Goal: Transaction & Acquisition: Purchase product/service

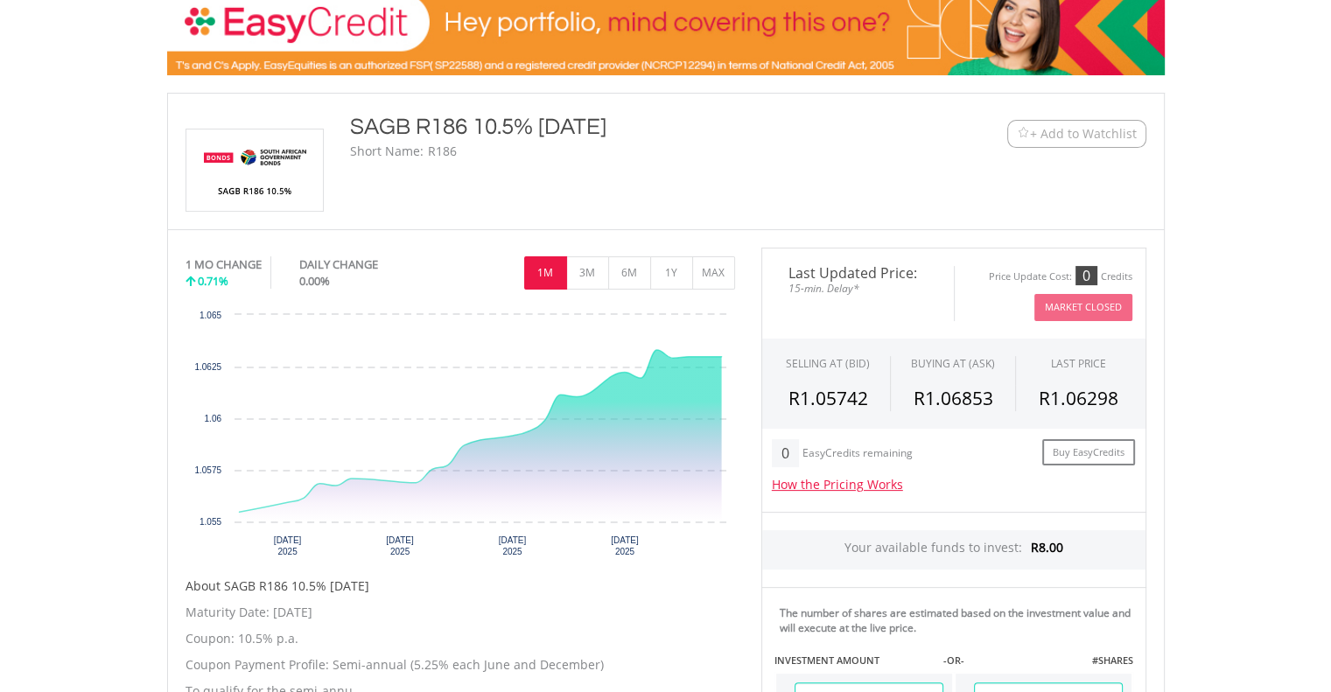
scroll to position [294, 0]
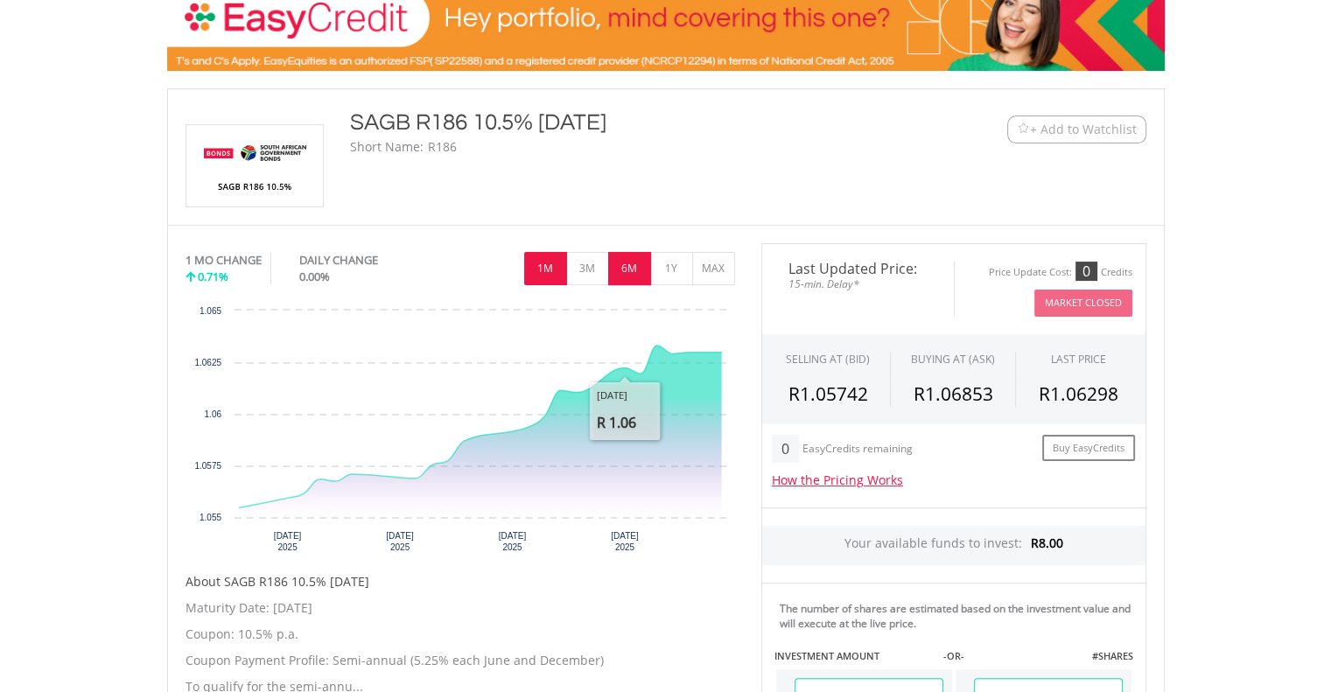
click at [626, 274] on button "6M" at bounding box center [629, 268] width 43 height 33
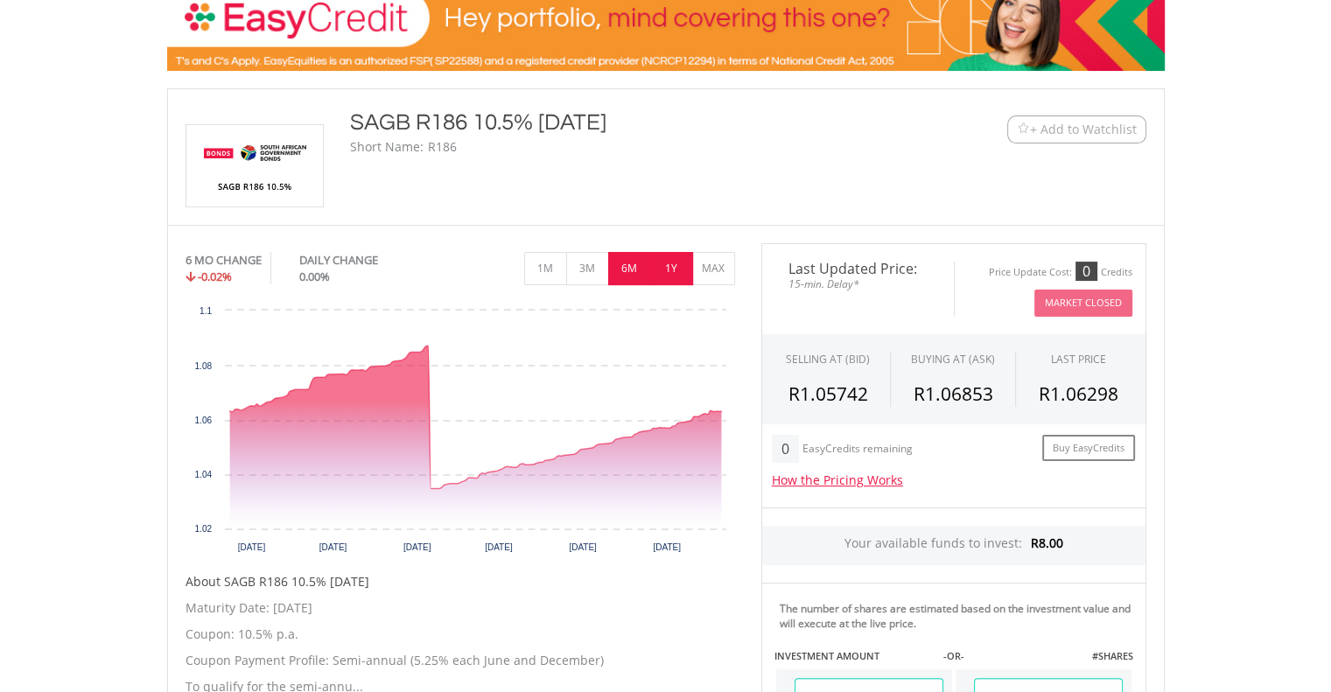
click at [680, 276] on button "1Y" at bounding box center [671, 268] width 43 height 33
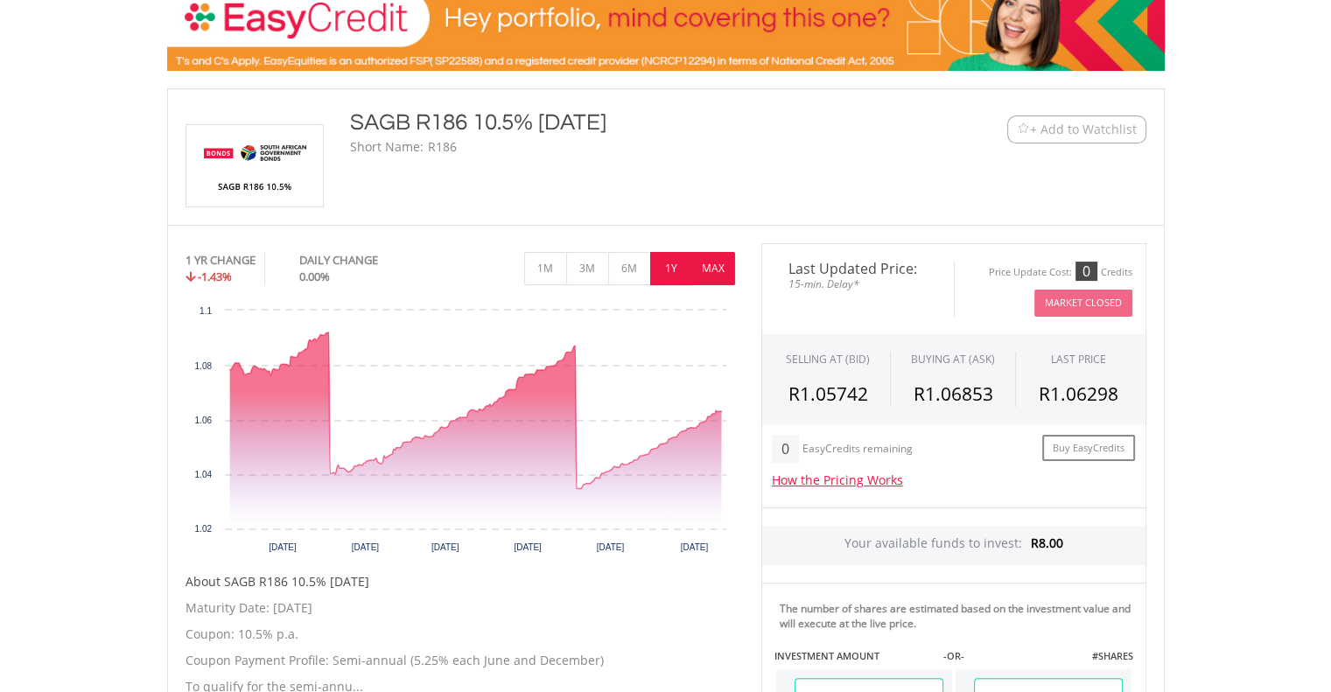
click at [709, 275] on button "MAX" at bounding box center [713, 268] width 43 height 33
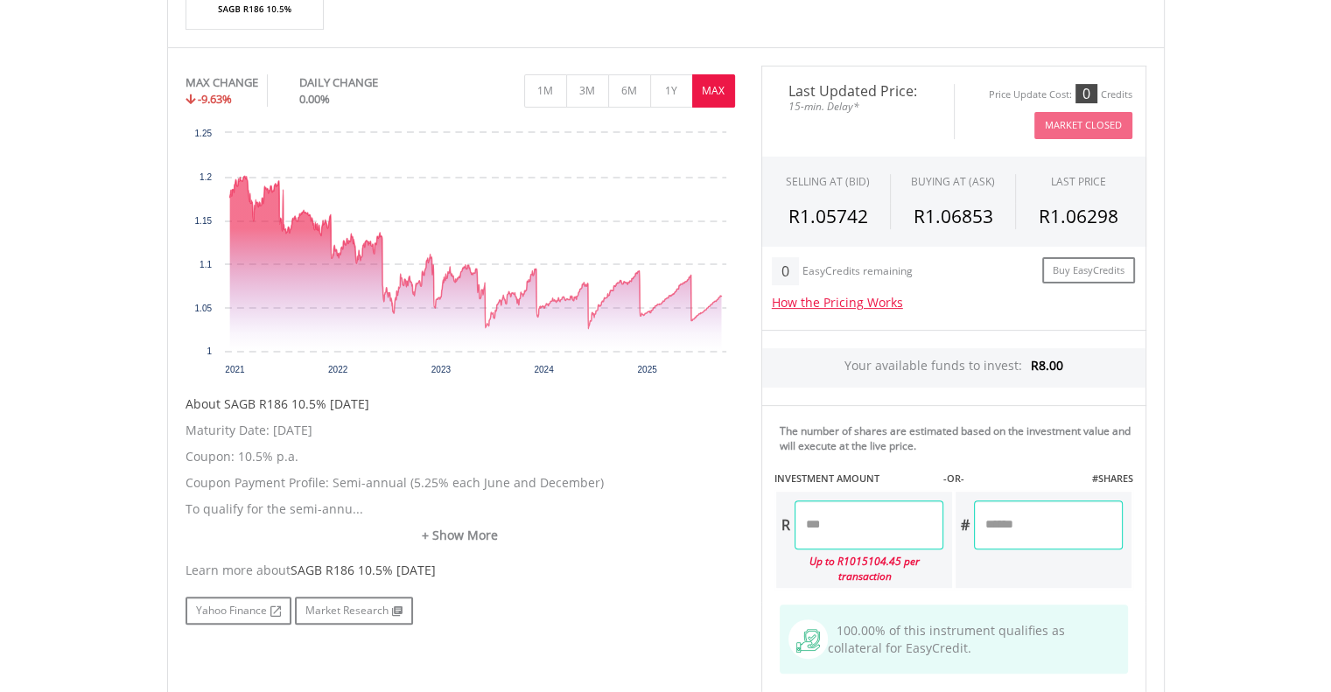
scroll to position [468, 0]
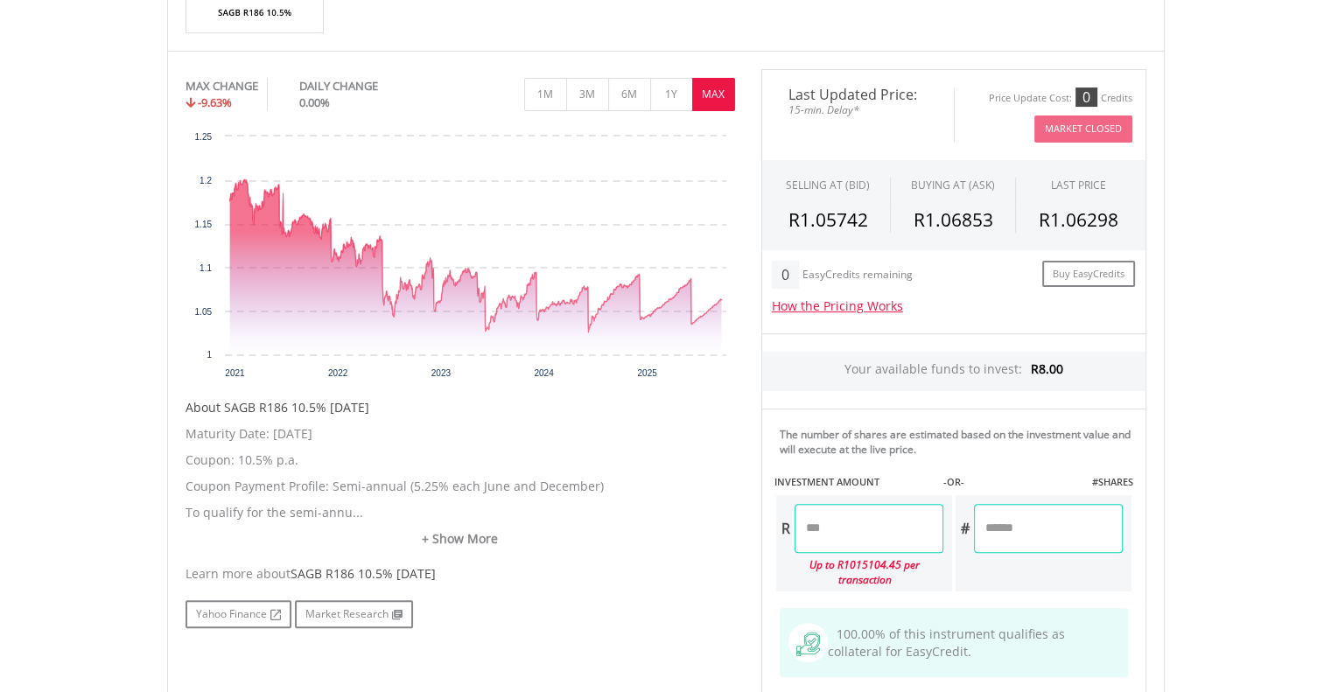
click at [738, 454] on div "No chart available. MAX CHANGE -9.63% DAILY CHANGE 0.00% 1M 3M 6M 1Y MAX Chart …" at bounding box center [460, 348] width 576 height 559
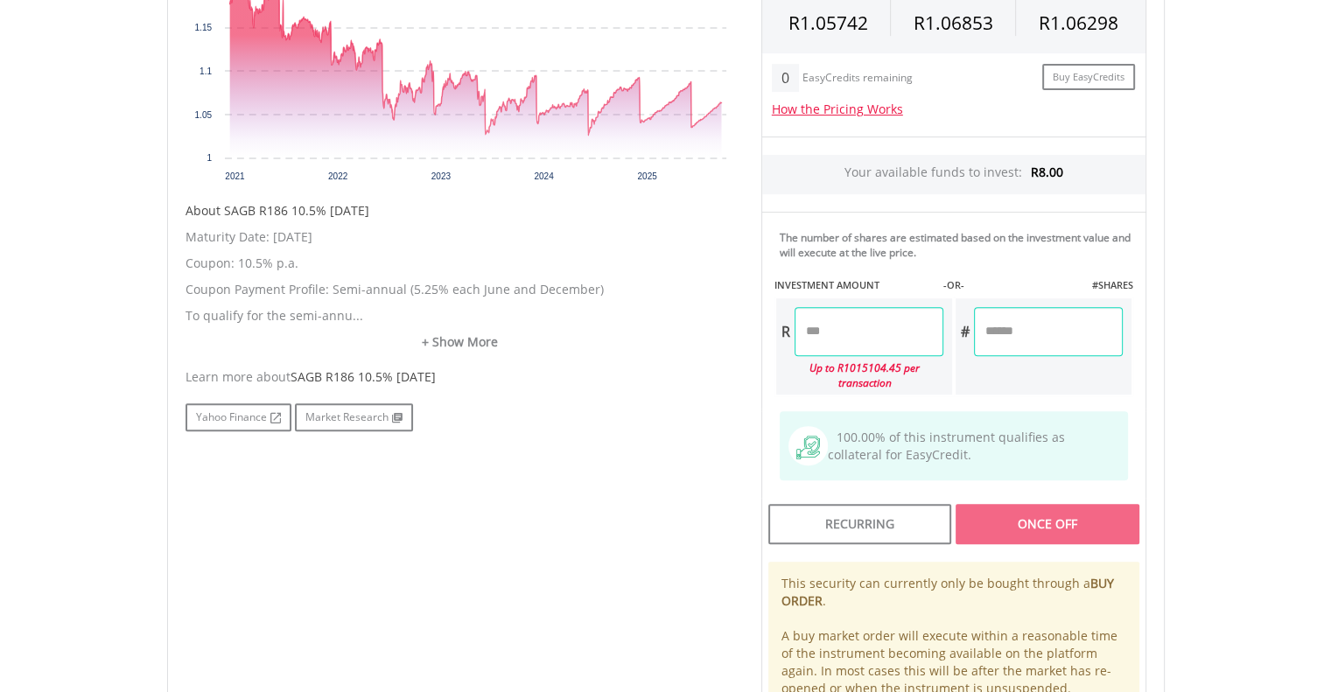
scroll to position [678, 0]
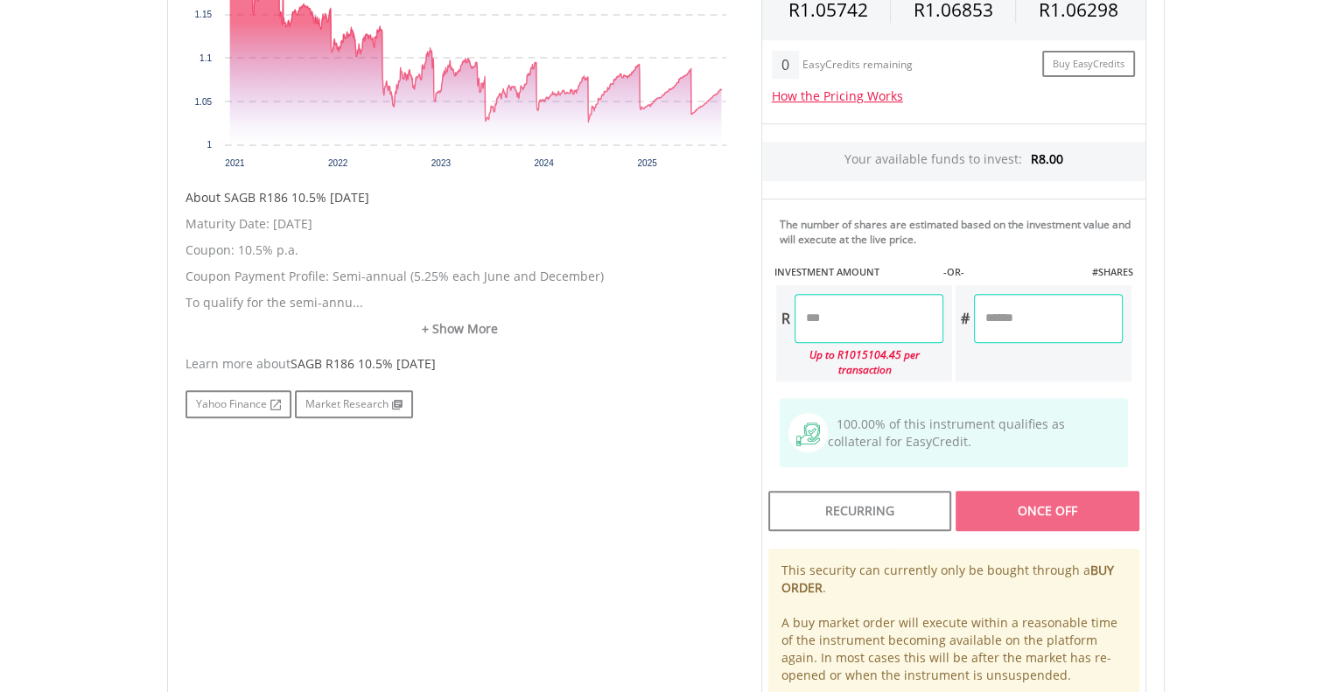
click at [822, 321] on input "number" at bounding box center [868, 318] width 149 height 49
type input "****"
type input "******"
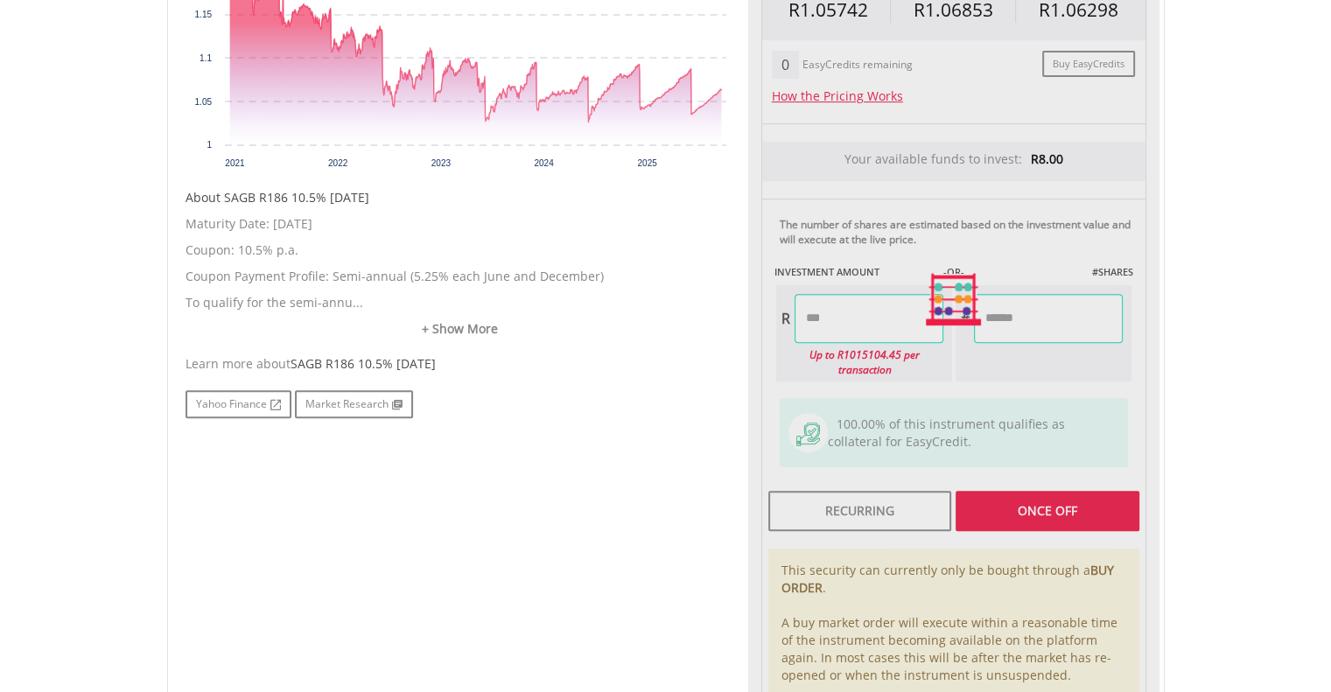
click at [938, 370] on div "Last Updated Price: 15-min. Delay* Price Update Cost: 0 Credits Market Closed S…" at bounding box center [953, 299] width 411 height 881
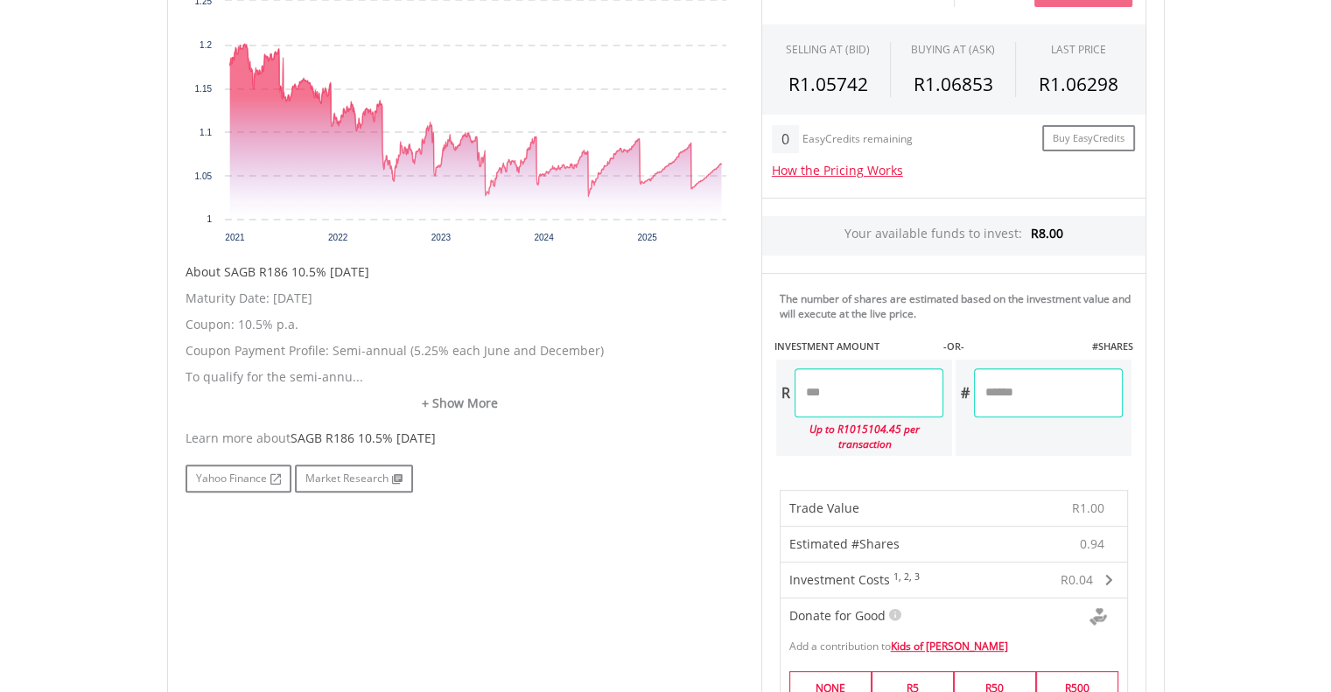
scroll to position [602, 0]
click at [807, 385] on input "****" at bounding box center [868, 394] width 149 height 49
click at [807, 386] on input "****" at bounding box center [868, 394] width 149 height 49
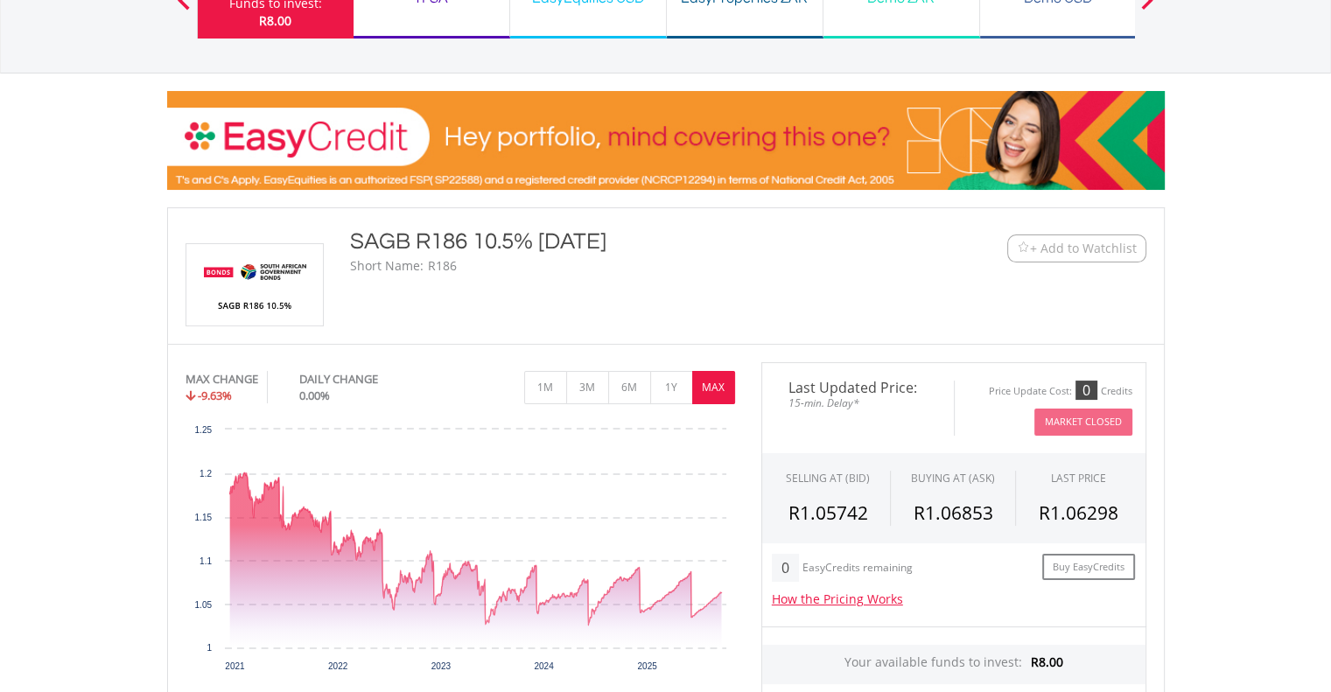
scroll to position [163, 0]
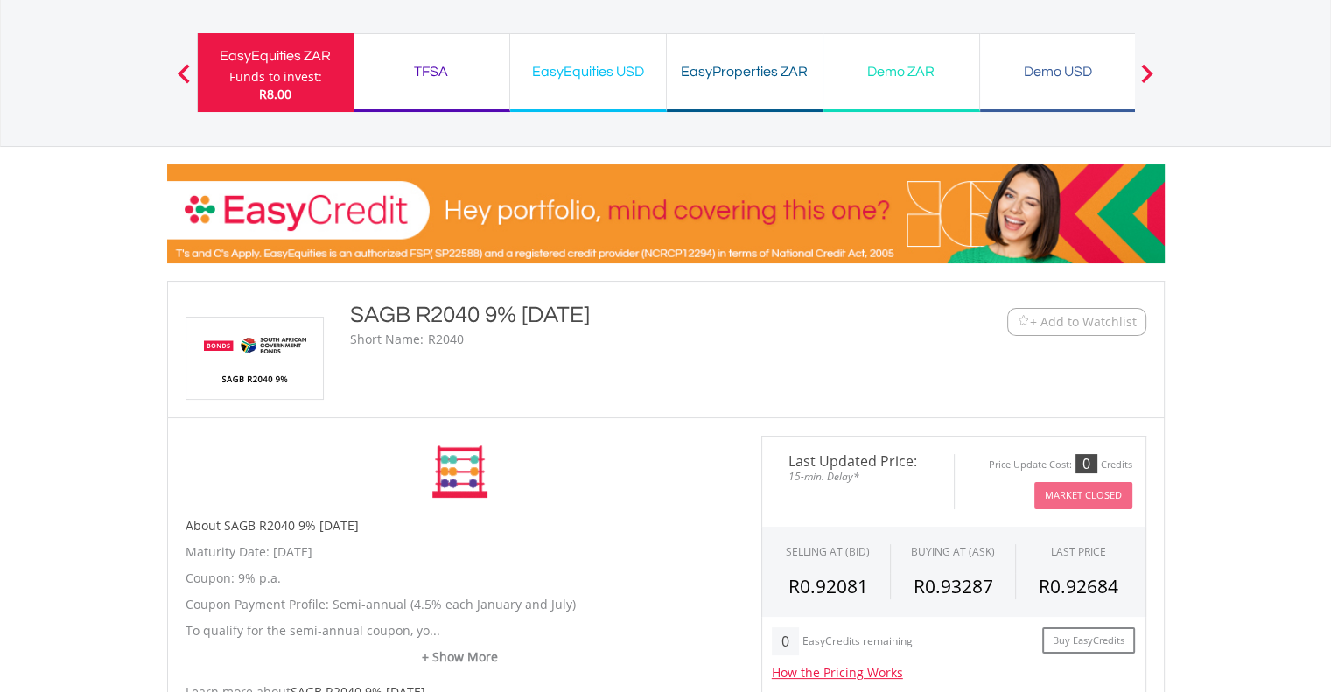
scroll to position [103, 0]
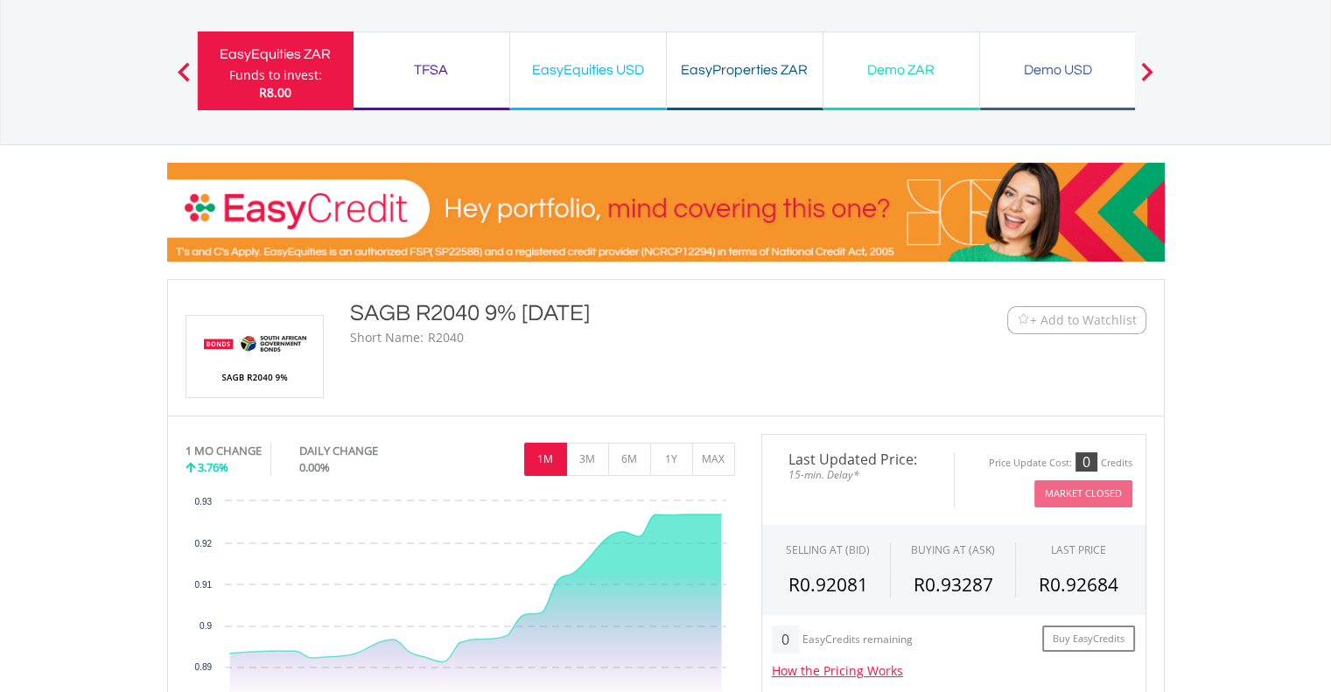
click at [696, 384] on div "﻿ SAGB R2040 9% 31/01/40 SAGB R2040 9% 31/01/40 Short Name: R2040 + Add to Watc…" at bounding box center [665, 347] width 987 height 101
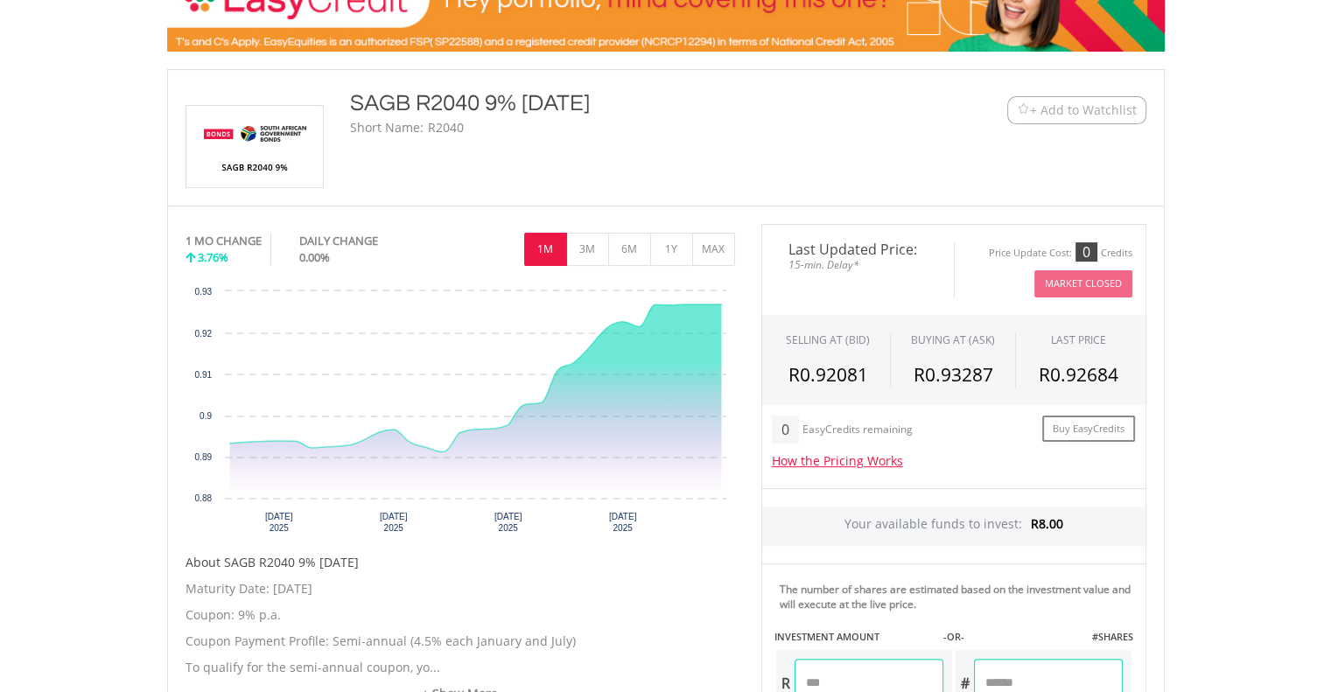
scroll to position [318, 0]
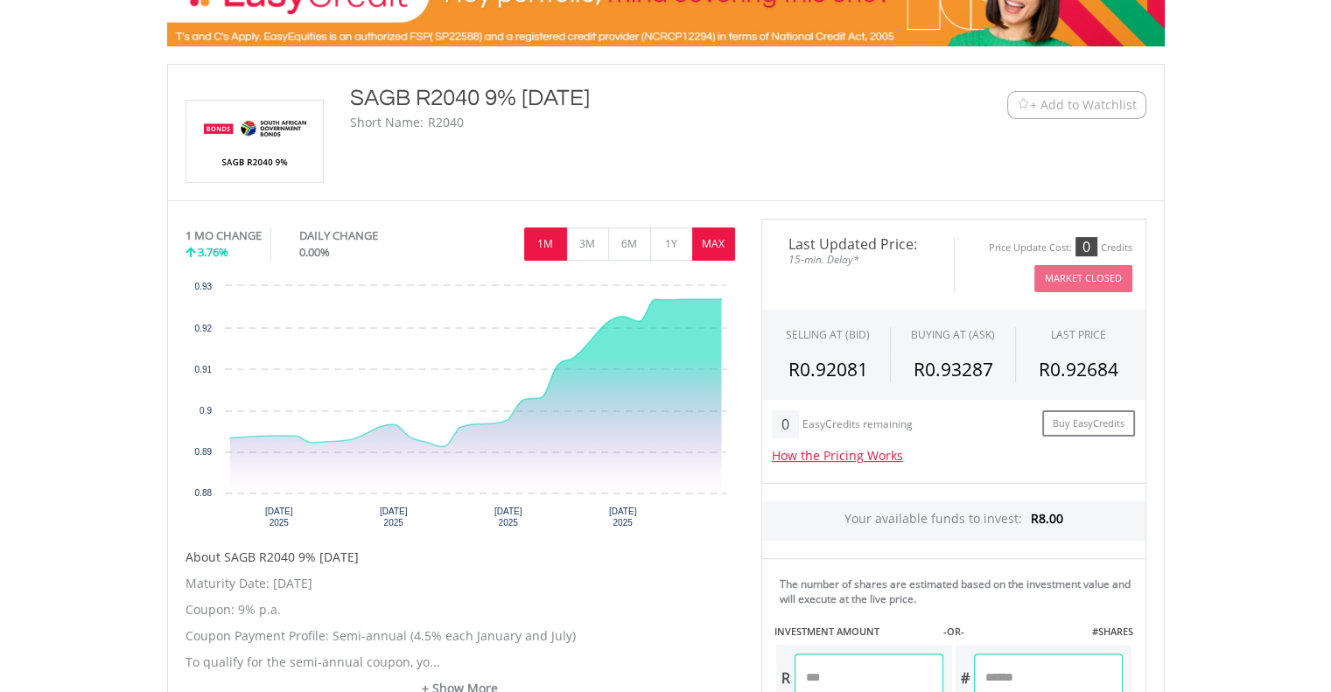
click at [700, 246] on button "MAX" at bounding box center [713, 243] width 43 height 33
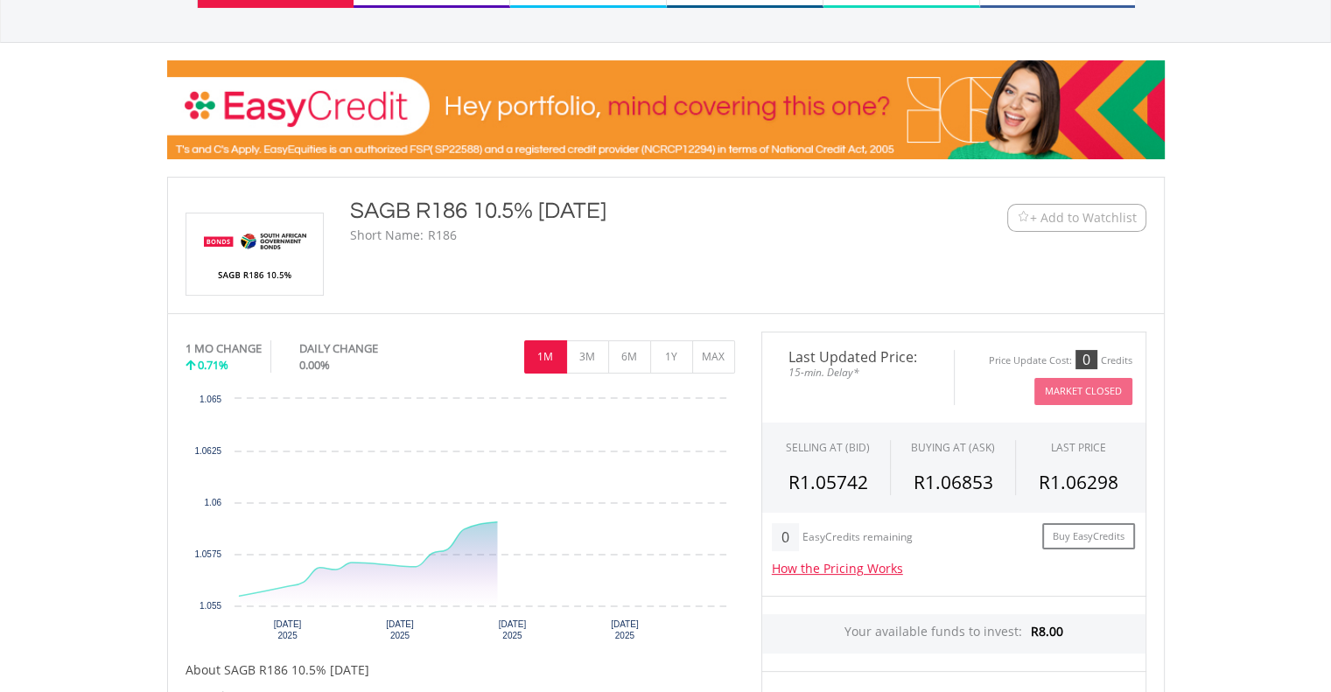
scroll to position [206, 0]
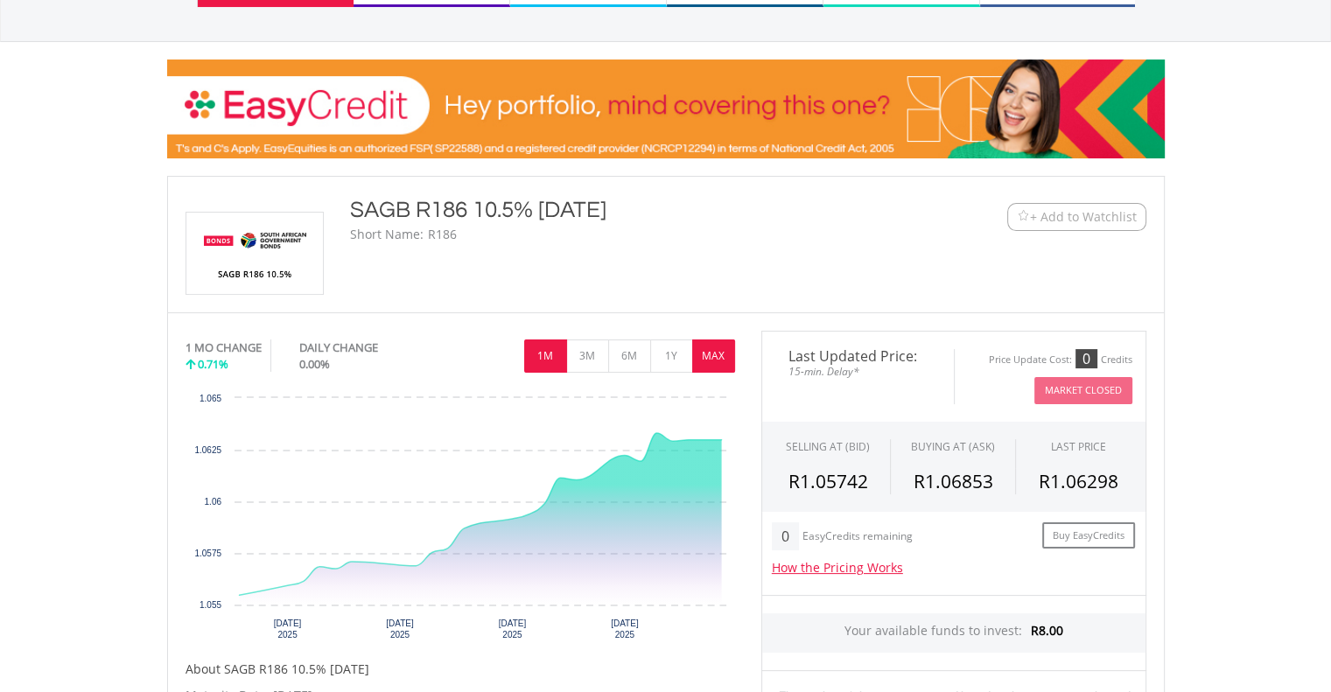
click at [727, 346] on button "MAX" at bounding box center [713, 355] width 43 height 33
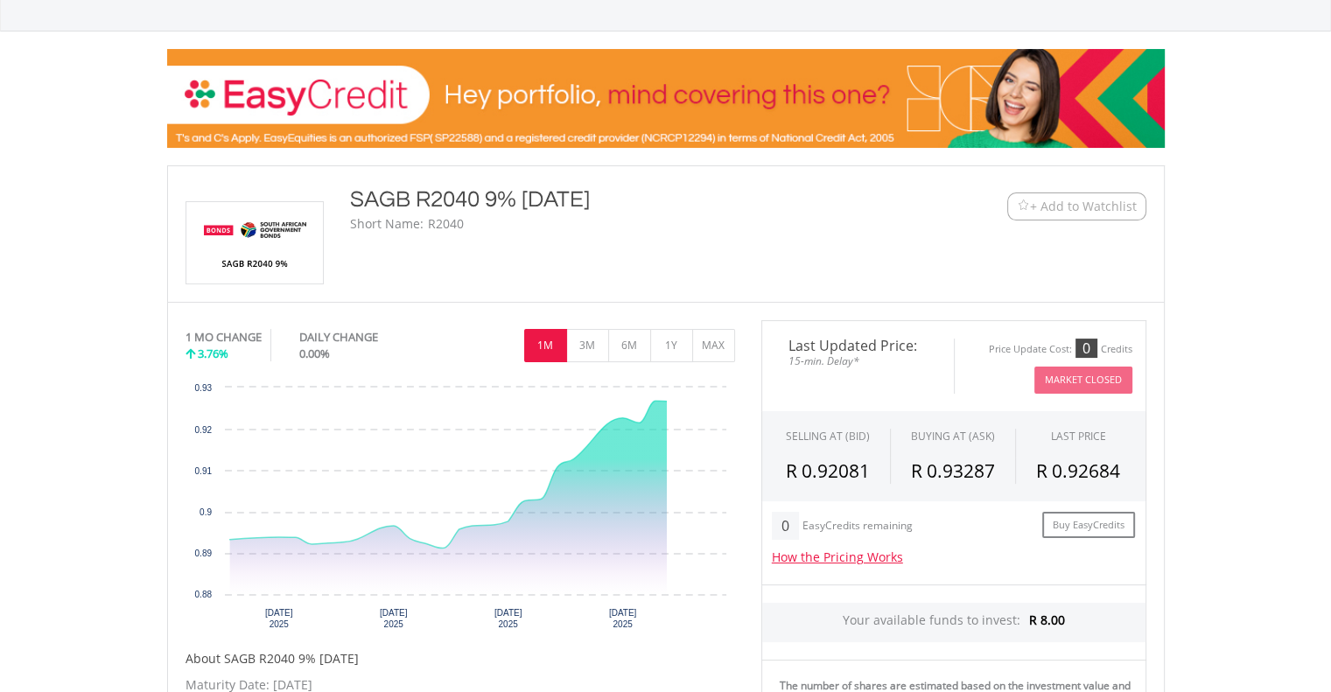
scroll to position [220, 0]
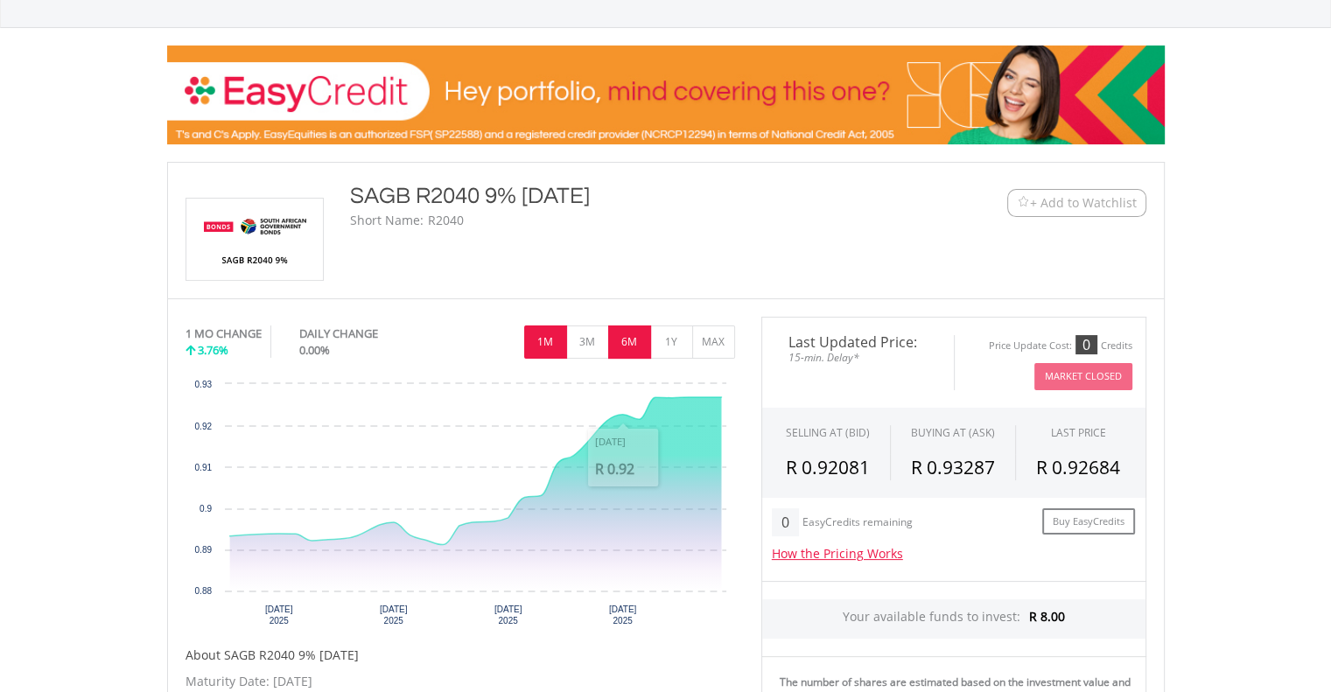
click at [640, 339] on button "6M" at bounding box center [629, 341] width 43 height 33
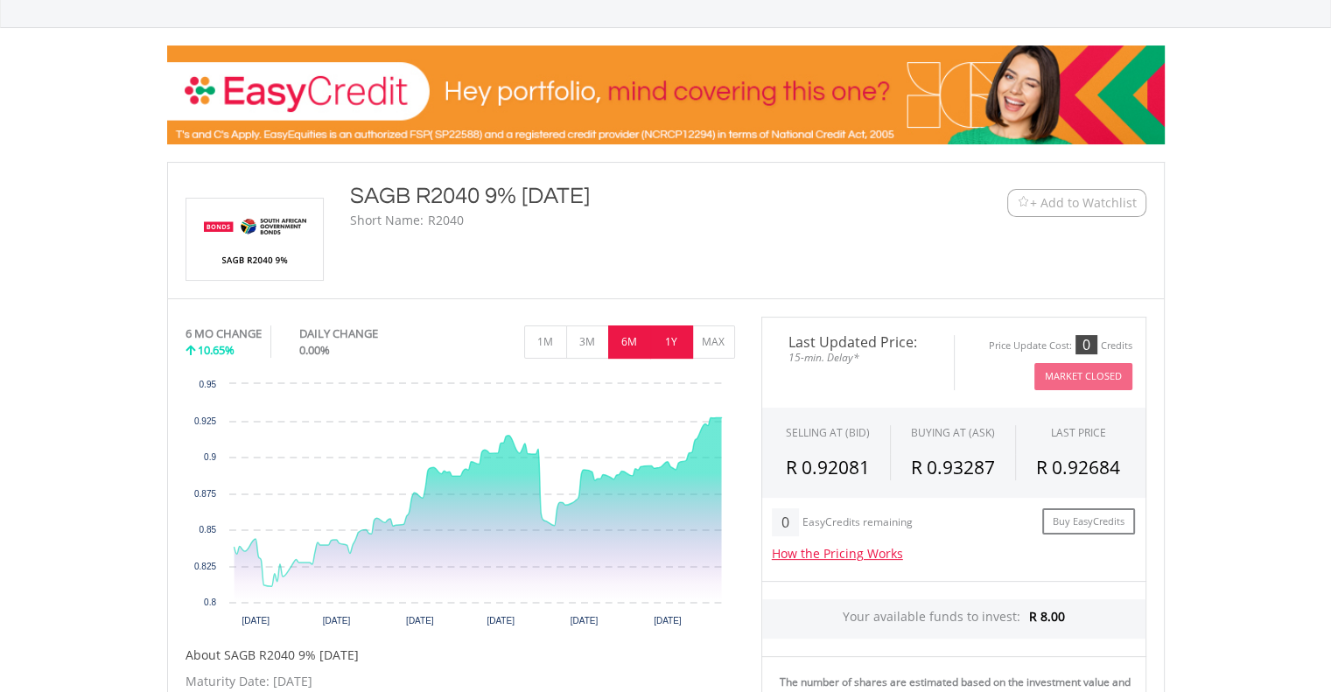
click at [672, 345] on button "1Y" at bounding box center [671, 341] width 43 height 33
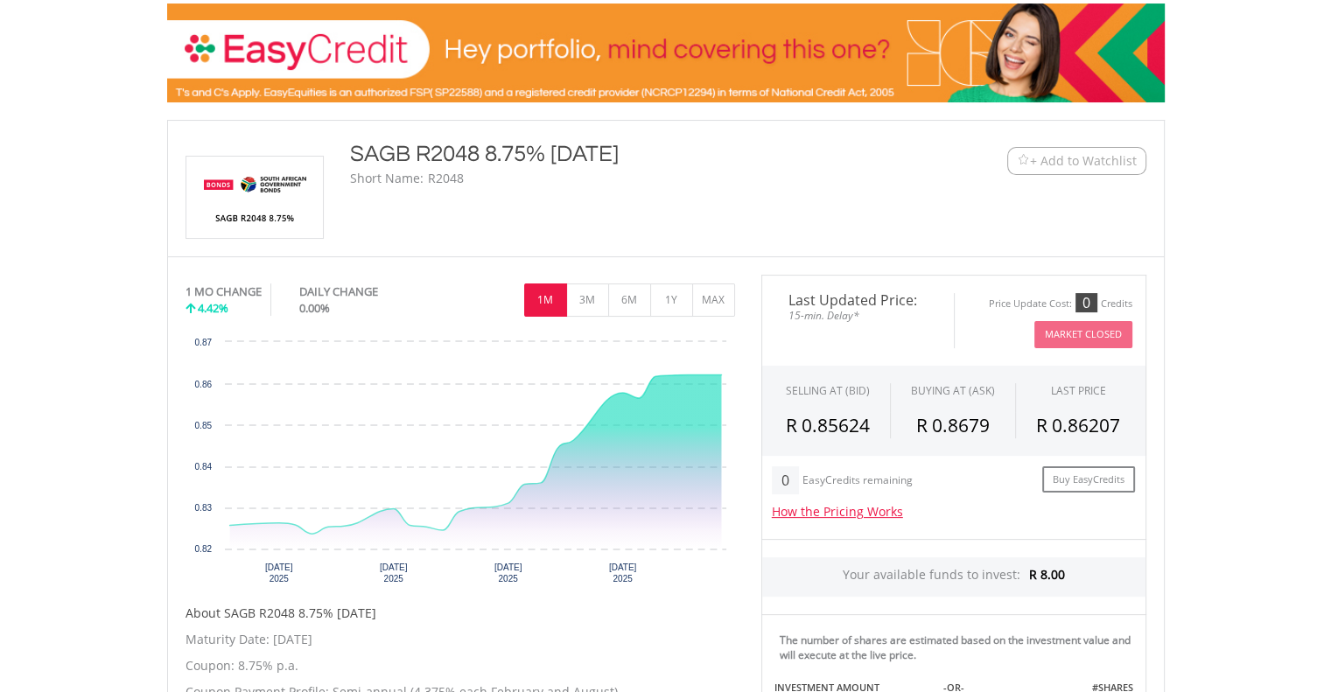
scroll to position [264, 0]
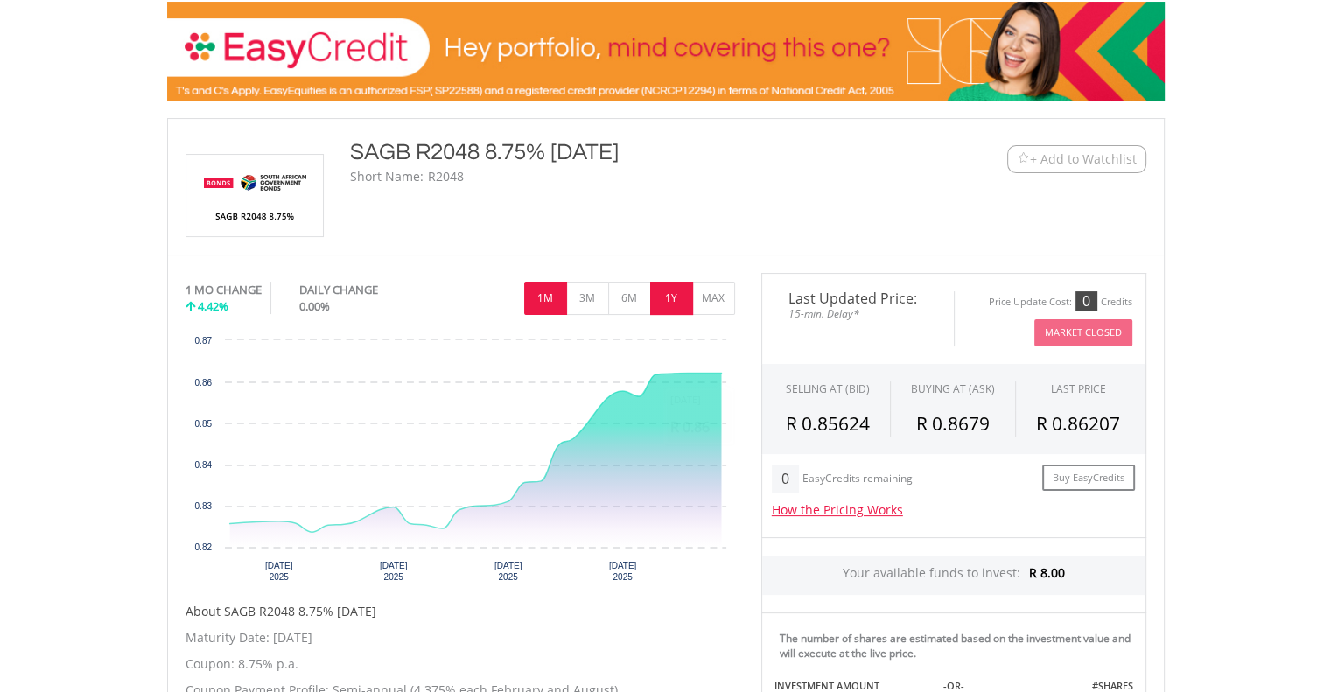
click at [689, 286] on button "1Y" at bounding box center [671, 298] width 43 height 33
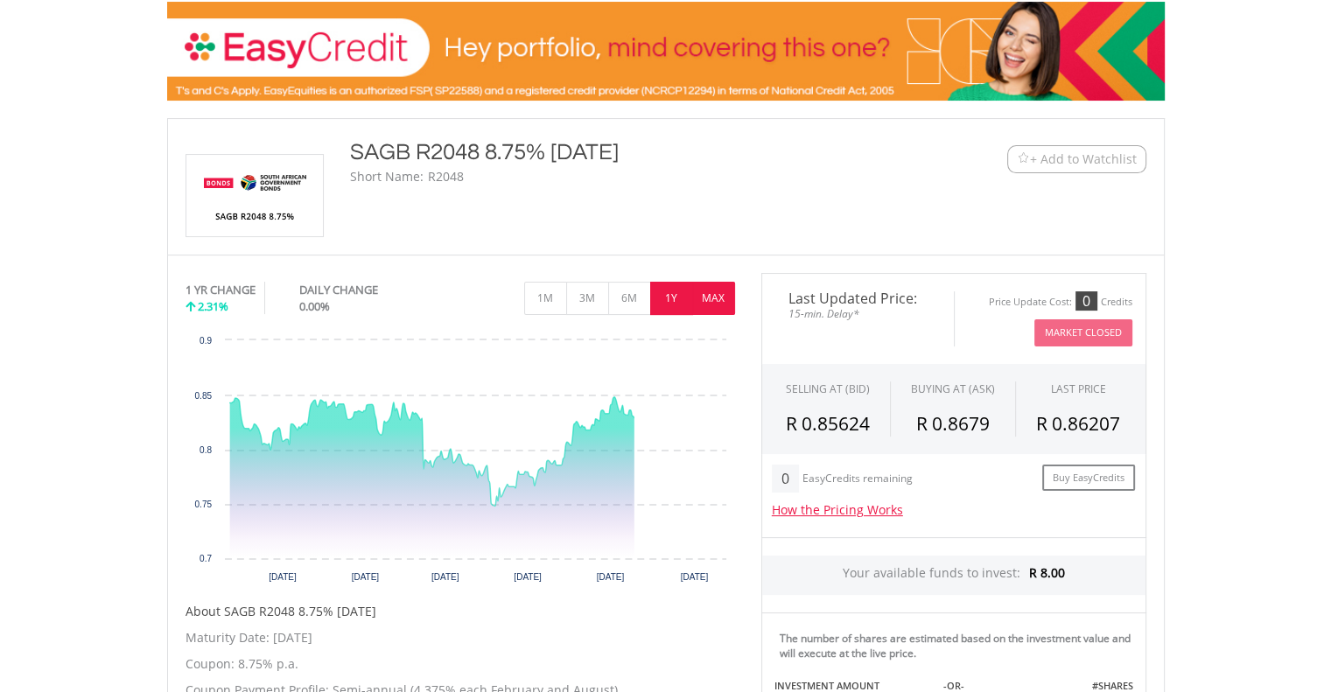
click at [710, 293] on button "MAX" at bounding box center [713, 298] width 43 height 33
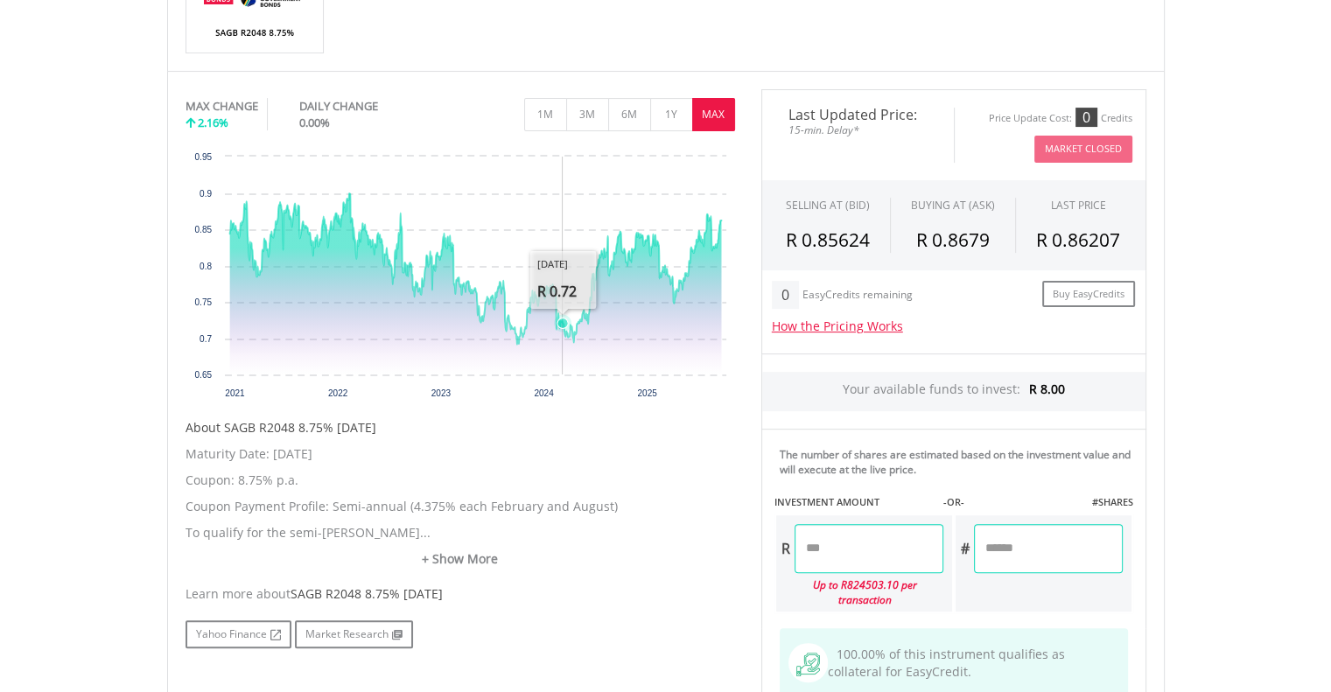
scroll to position [472, 0]
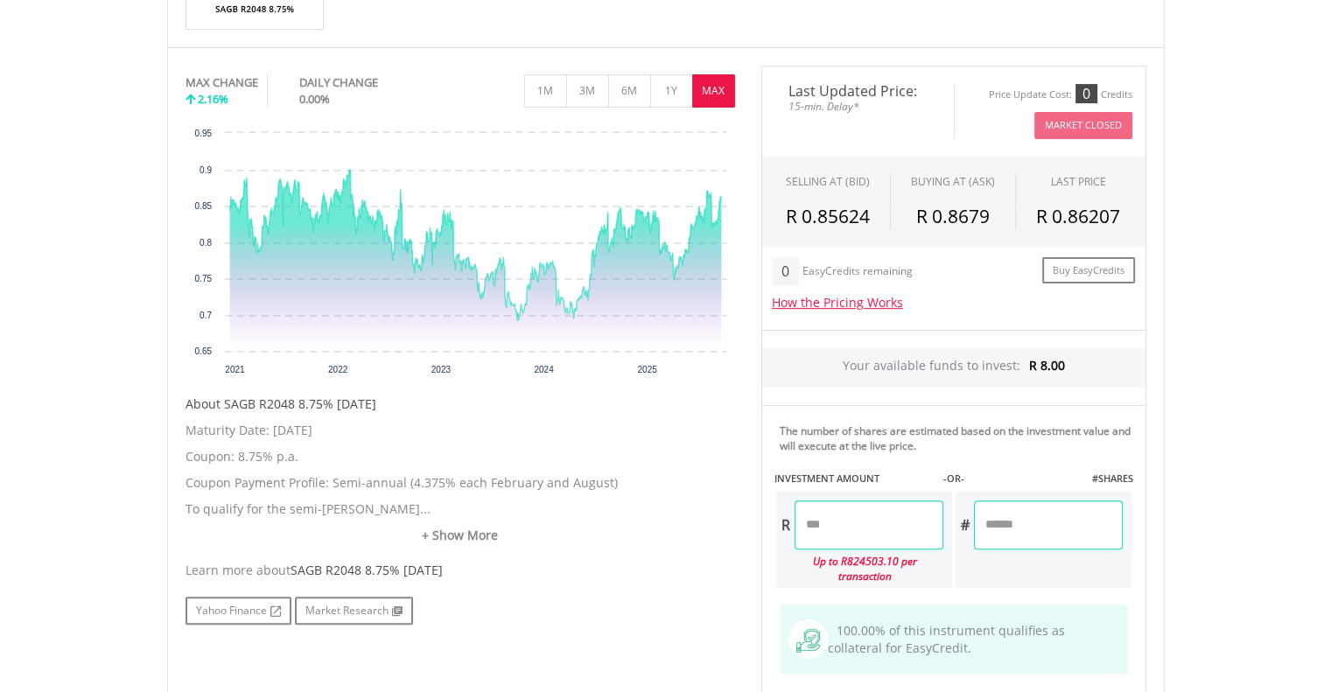
click at [811, 523] on input "number" at bounding box center [868, 524] width 149 height 49
type input "****"
type input "******"
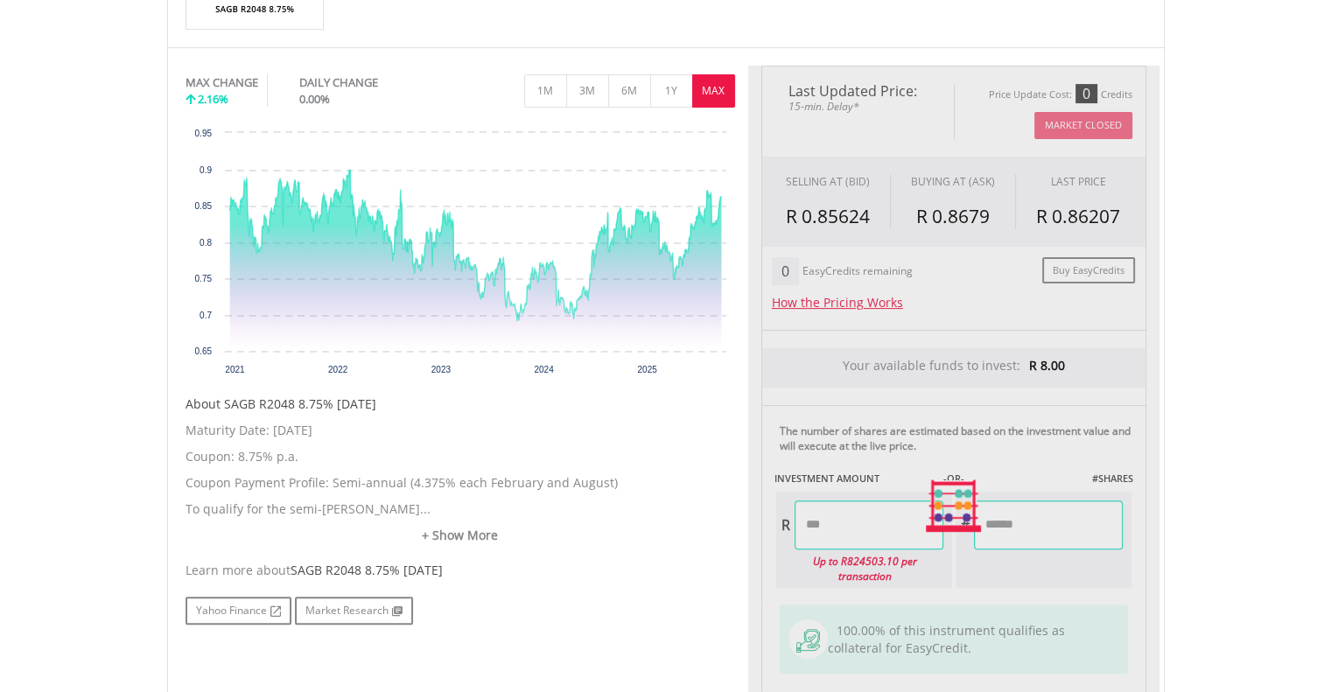
click at [983, 584] on div "Last Updated Price: 15-min. Delay* Price Update Cost: 0 Credits Market Closed S…" at bounding box center [953, 506] width 411 height 881
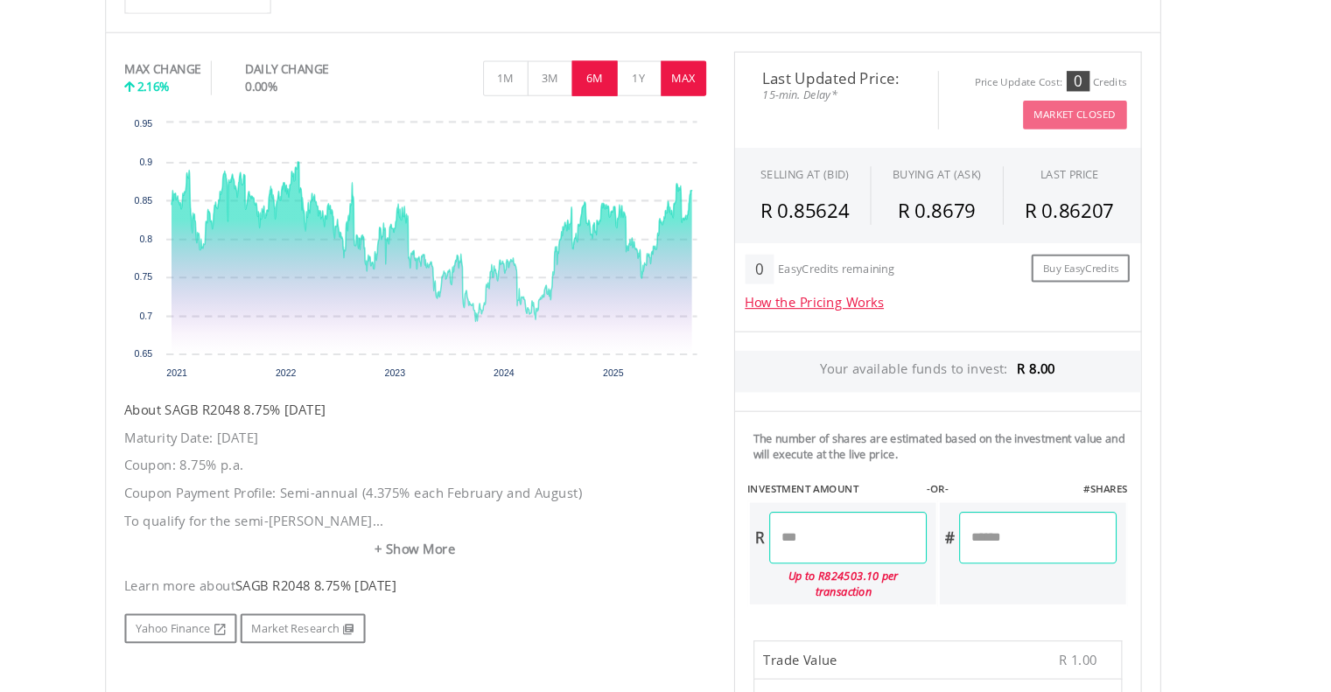
click at [627, 94] on button "6M" at bounding box center [629, 90] width 43 height 33
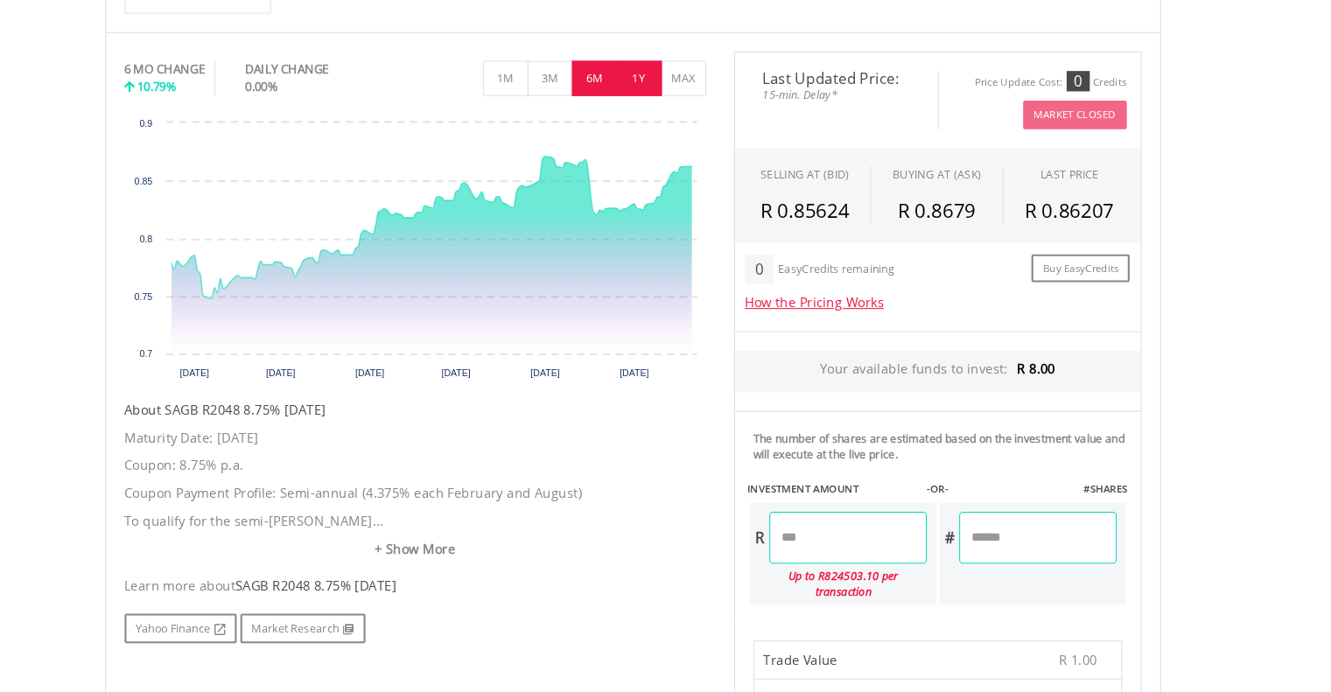
click at [670, 76] on button "1Y" at bounding box center [671, 90] width 43 height 33
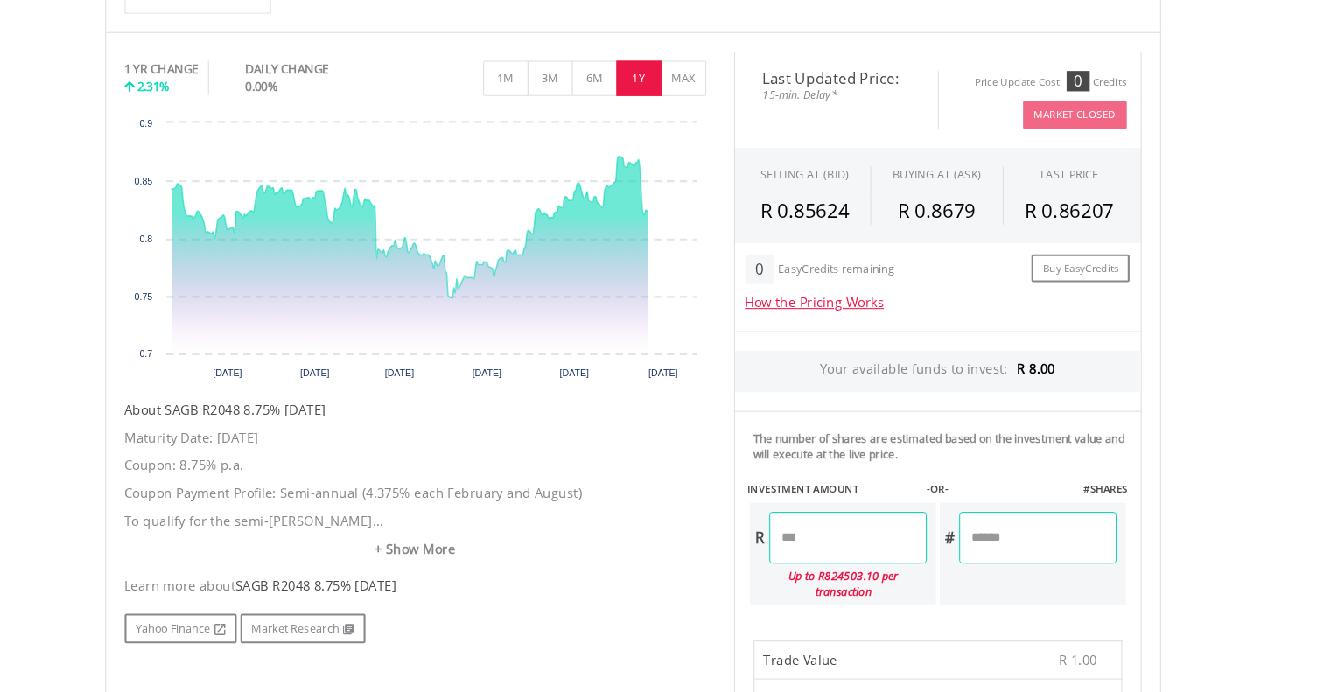
click at [670, 76] on button "1Y" at bounding box center [671, 90] width 43 height 33
